Goal: Task Accomplishment & Management: Use online tool/utility

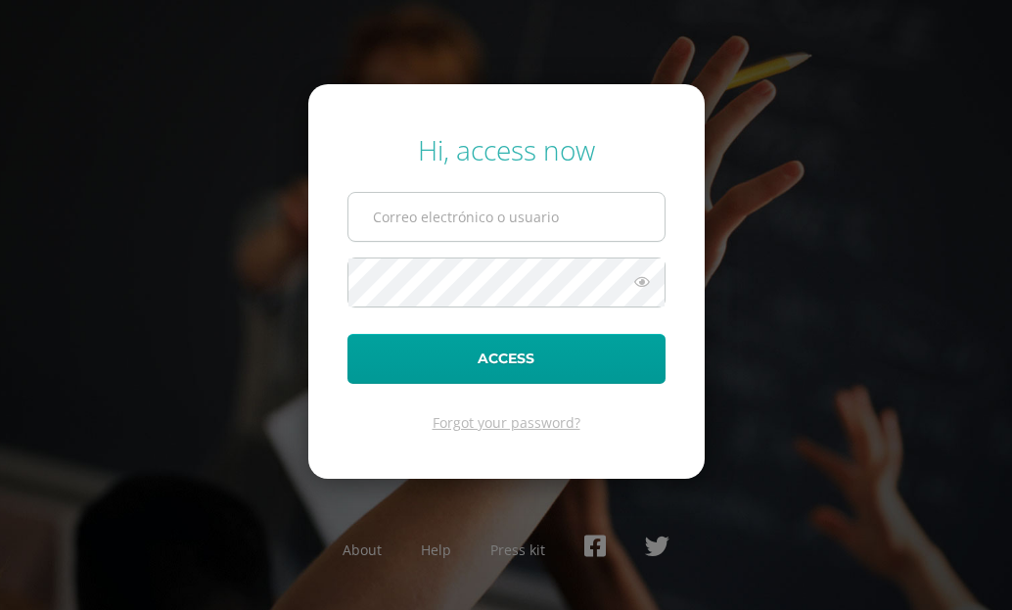
drag, startPoint x: 476, startPoint y: 220, endPoint x: 474, endPoint y: 232, distance: 12.1
click at [480, 227] on input "text" at bounding box center [506, 217] width 316 height 48
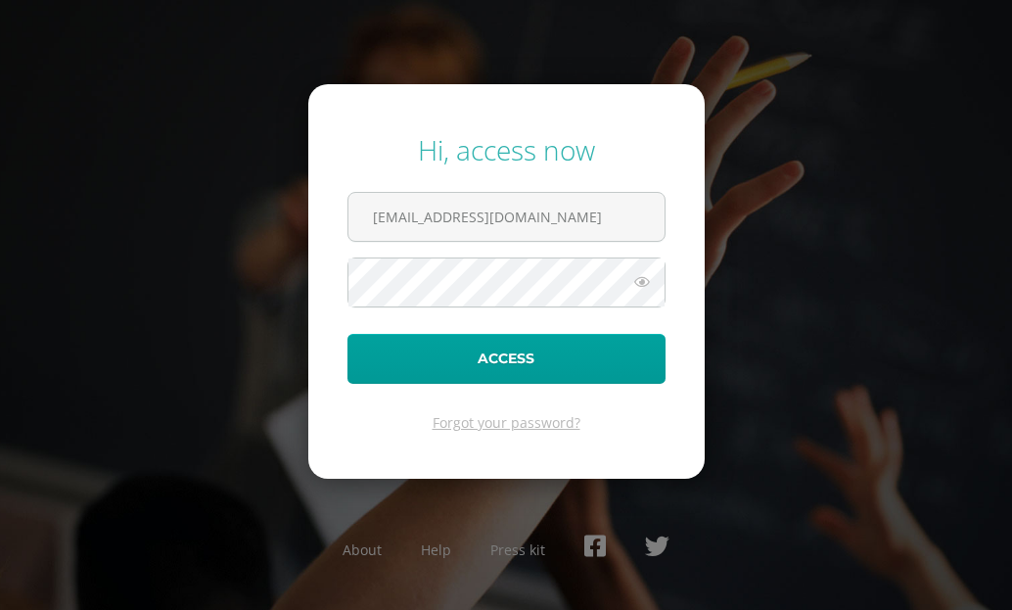
type input "24066@lasallechiquimula.edu.gt"
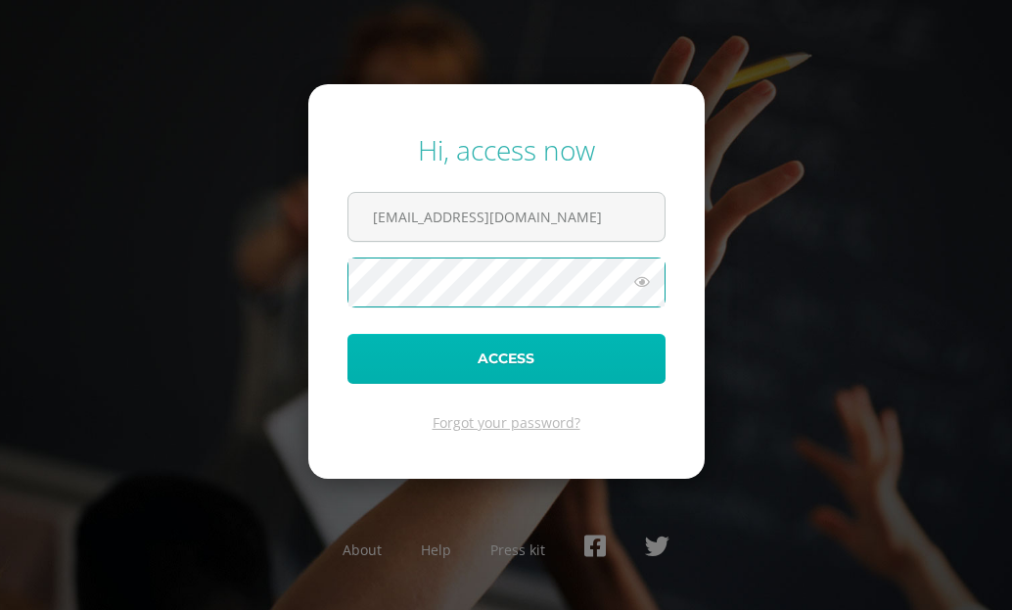
click at [547, 360] on button "Access" at bounding box center [506, 359] width 318 height 50
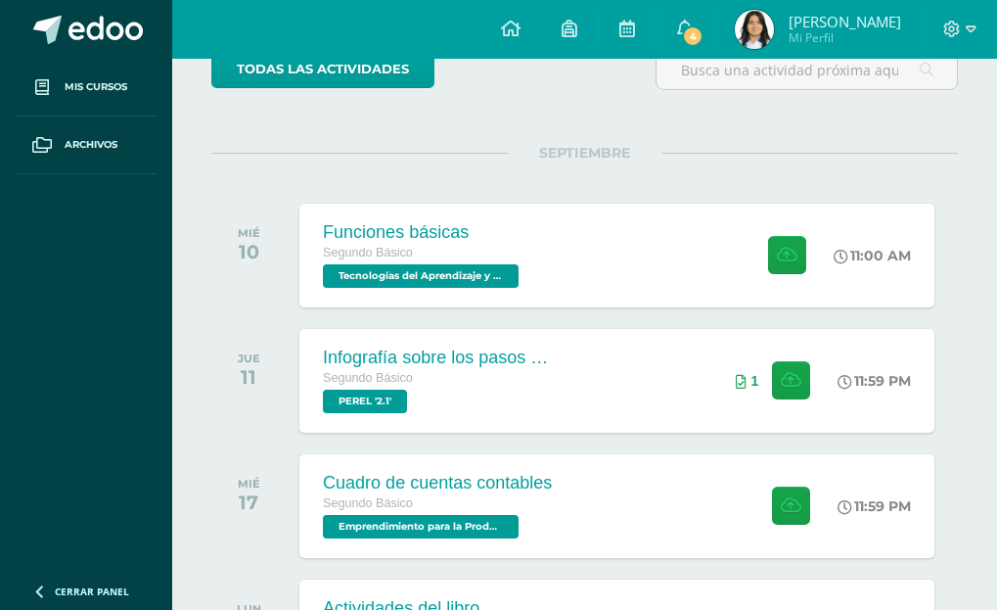
scroll to position [196, 0]
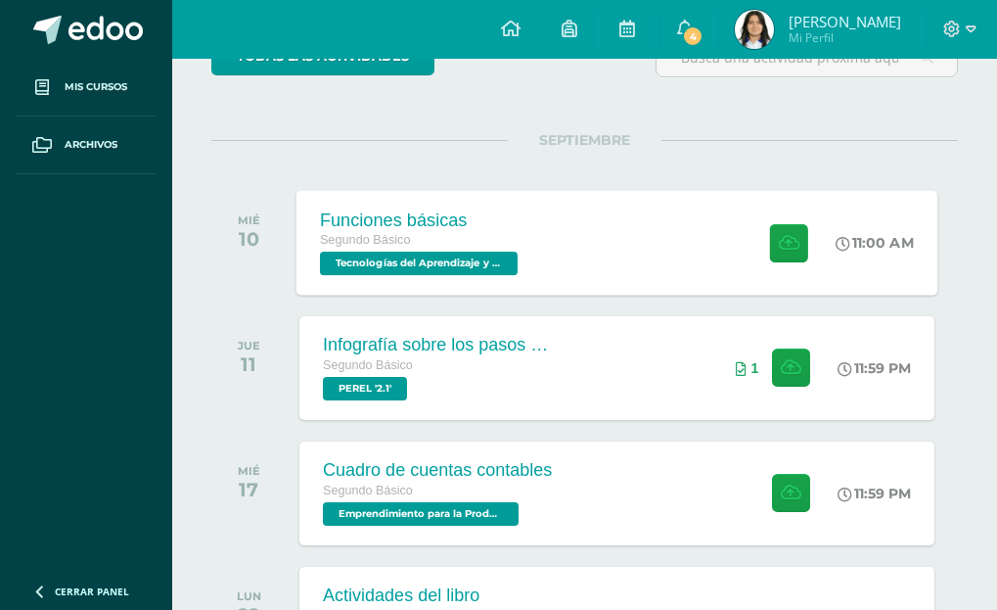
click at [634, 253] on div "Funciones básicas Segundo Básico Tecnologías del Aprendizaje y la Comunicación …" at bounding box center [616, 242] width 641 height 105
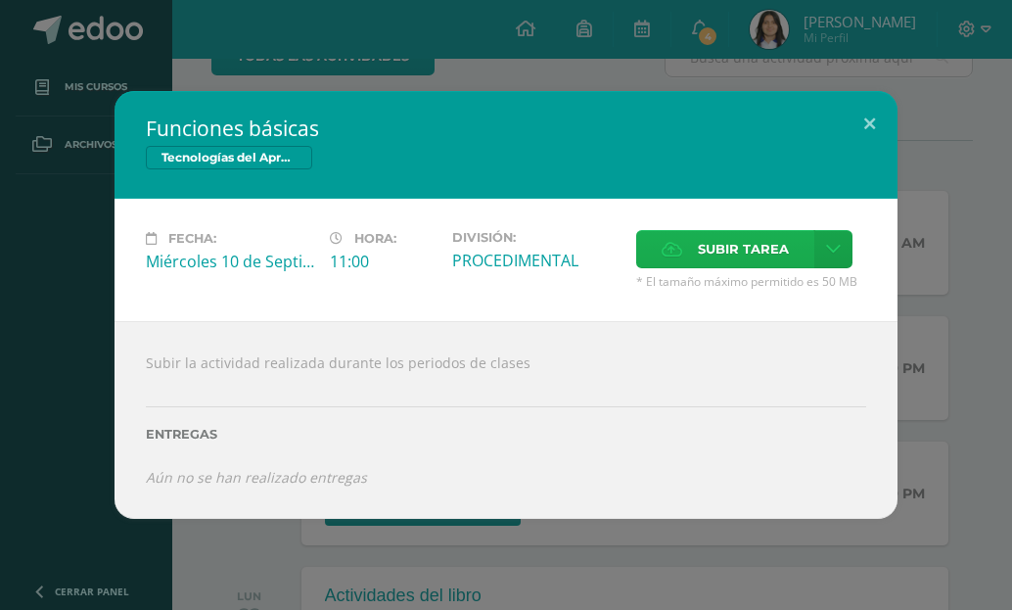
click at [740, 241] on span "Subir tarea" at bounding box center [743, 249] width 91 height 36
click at [0, 0] on input "Subir tarea" at bounding box center [0, 0] width 0 height 0
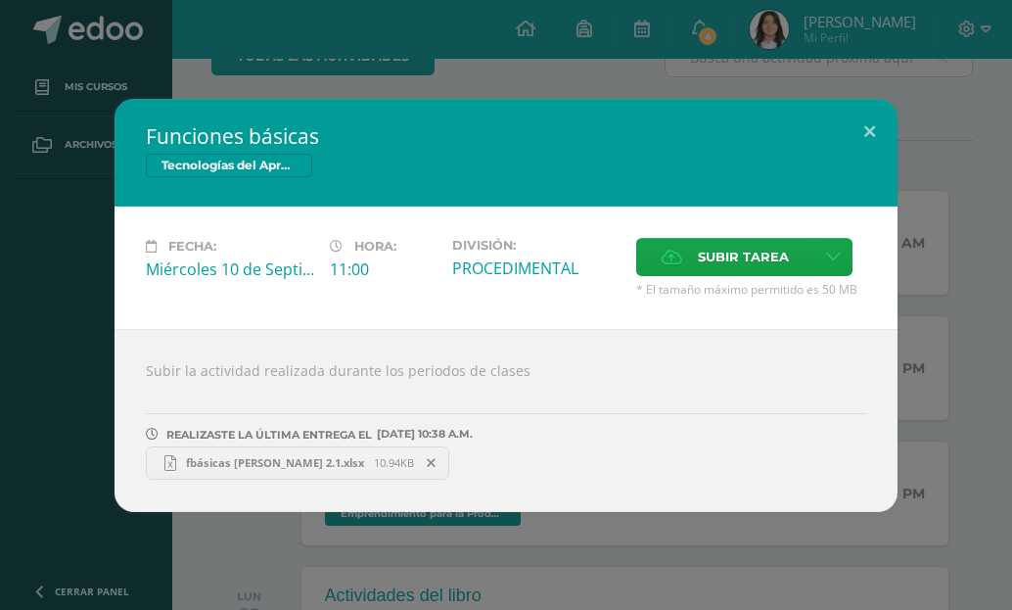
click at [367, 455] on span "fbásicas [PERSON_NAME] 2.1.xlsx" at bounding box center [275, 462] width 198 height 15
click at [859, 133] on button at bounding box center [869, 132] width 56 height 67
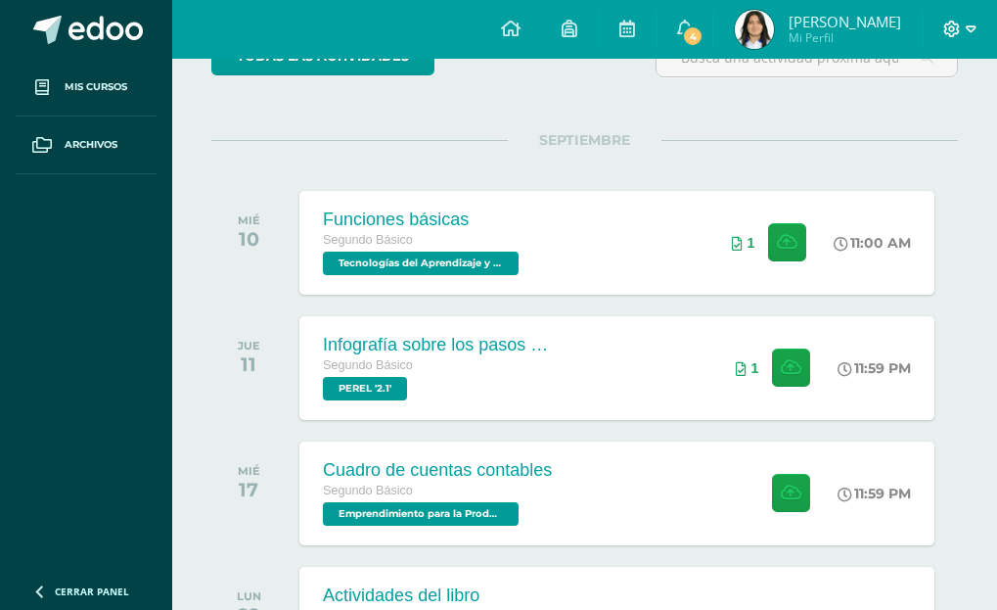
click at [954, 22] on icon at bounding box center [952, 29] width 17 height 17
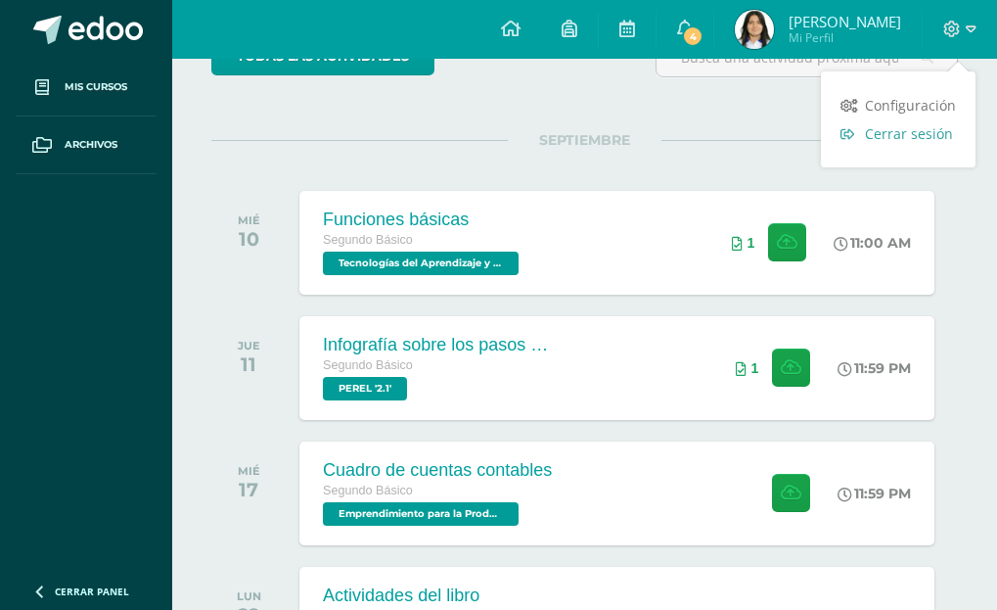
click at [924, 129] on span "Cerrar sesión" at bounding box center [909, 133] width 88 height 19
